Goal: Task Accomplishment & Management: Use online tool/utility

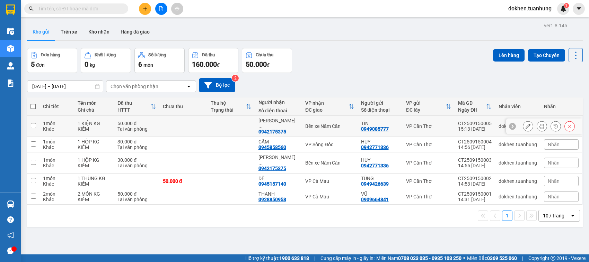
click at [35, 125] on input "checkbox" at bounding box center [33, 125] width 5 height 5
checkbox input "true"
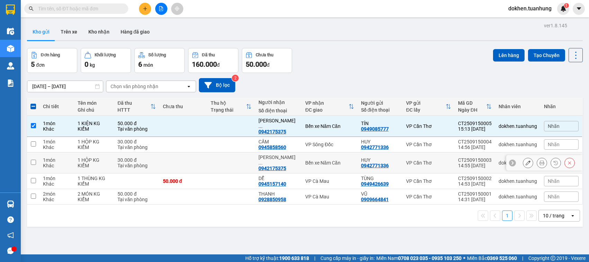
click at [33, 160] on input "checkbox" at bounding box center [33, 162] width 5 height 5
checkbox input "true"
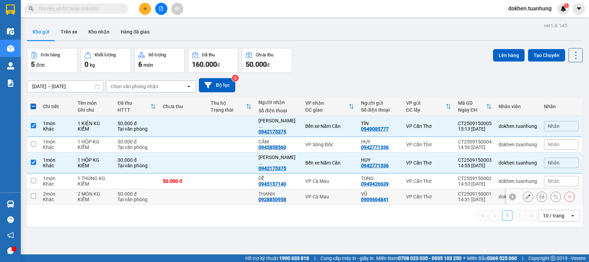
click at [32, 194] on input "checkbox" at bounding box center [33, 196] width 5 height 5
checkbox input "true"
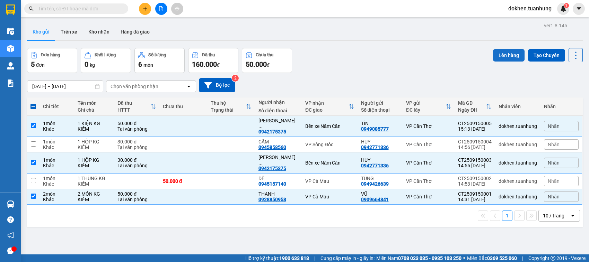
click at [503, 53] on button "Lên hàng" at bounding box center [509, 55] width 32 height 12
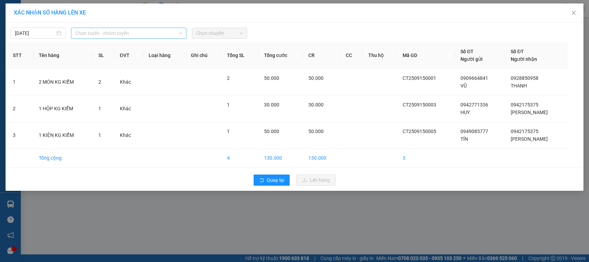
click at [130, 35] on span "Chọn tuyến - nhóm tuyến" at bounding box center [128, 33] width 107 height 10
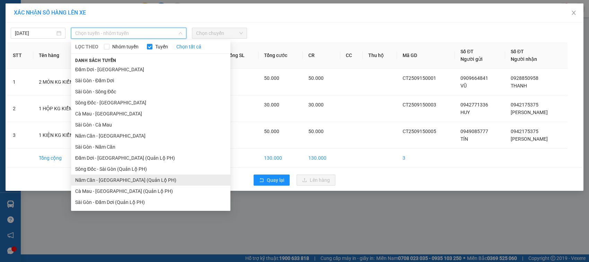
scroll to position [33, 0]
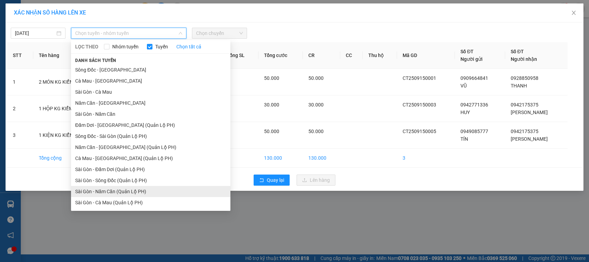
click at [128, 193] on li "Sài Gòn - Năm Căn (Quản Lộ PH)" at bounding box center [150, 191] width 159 height 11
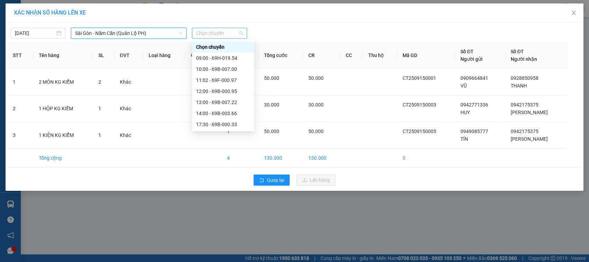
click at [219, 33] on span "Chọn chuyến" at bounding box center [219, 33] width 46 height 10
click at [231, 80] on div "11:02 - 69F-000.97" at bounding box center [223, 81] width 54 height 8
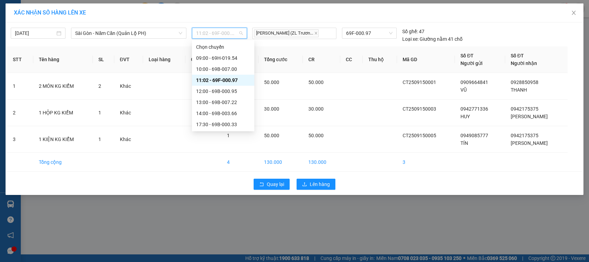
click at [229, 34] on span "11:02 - 69F-000.97" at bounding box center [219, 33] width 46 height 10
click at [215, 92] on div "12:00 - 69B-000.95" at bounding box center [223, 92] width 54 height 8
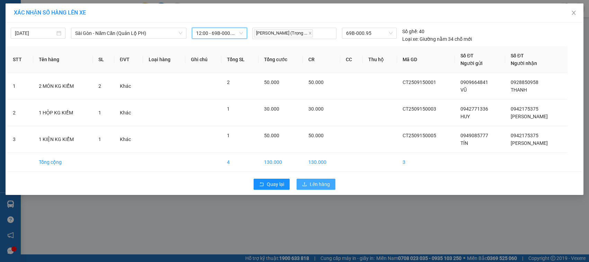
click at [317, 186] on span "Lên hàng" at bounding box center [320, 185] width 20 height 8
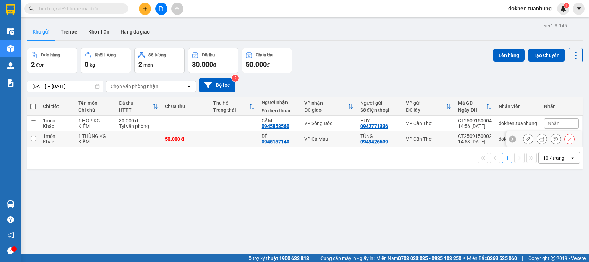
click at [32, 139] on input "checkbox" at bounding box center [33, 138] width 5 height 5
checkbox input "true"
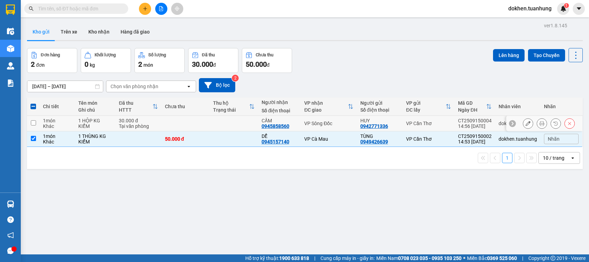
click at [33, 124] on input "checkbox" at bounding box center [33, 123] width 5 height 5
checkbox input "true"
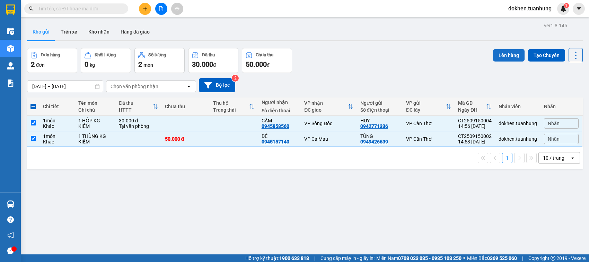
click at [500, 54] on button "Lên hàng" at bounding box center [509, 55] width 32 height 12
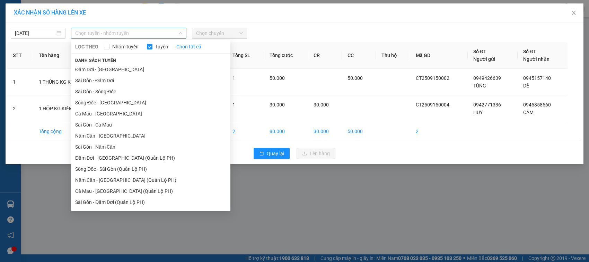
click at [152, 32] on span "Chọn tuyến - nhóm tuyến" at bounding box center [128, 33] width 107 height 10
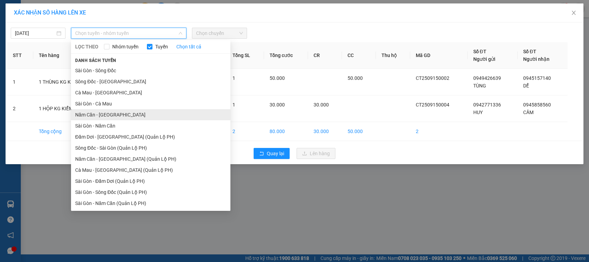
scroll to position [33, 0]
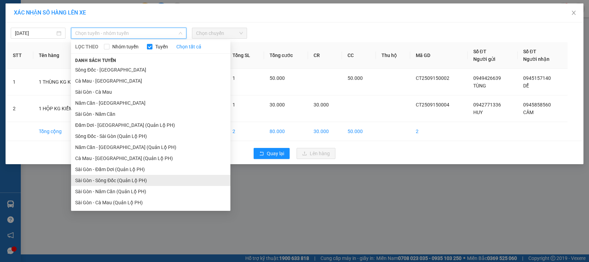
click at [128, 179] on li "Sài Gòn - Sông Đốc (Quản Lộ PH)" at bounding box center [150, 180] width 159 height 11
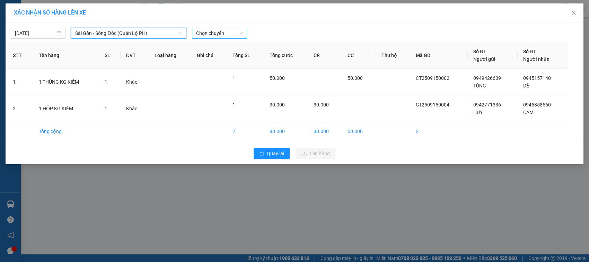
click at [237, 34] on span "Chọn chuyến" at bounding box center [219, 33] width 46 height 10
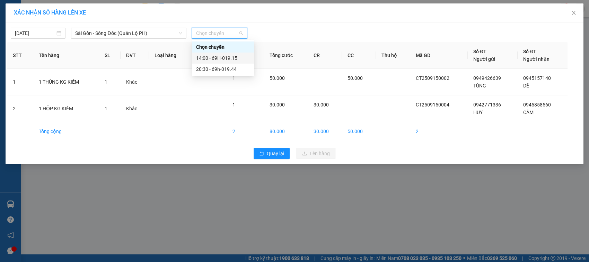
click at [236, 56] on div "14:00 - 69H-019.15" at bounding box center [223, 58] width 54 height 8
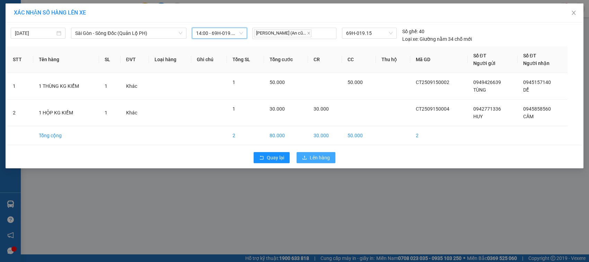
click at [316, 159] on span "Lên hàng" at bounding box center [320, 158] width 20 height 8
